Goal: Transaction & Acquisition: Subscribe to service/newsletter

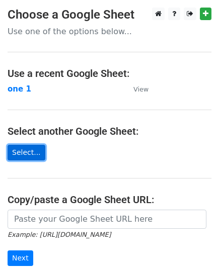
click at [23, 158] on link "Select..." at bounding box center [27, 153] width 38 height 16
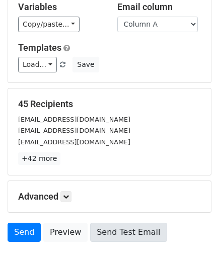
scroll to position [158, 0]
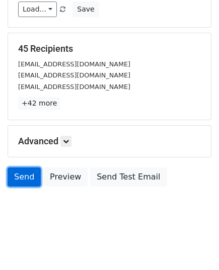
click at [32, 168] on link "Send" at bounding box center [24, 176] width 33 height 19
click at [25, 170] on link "Send" at bounding box center [24, 176] width 33 height 19
